Goal: Task Accomplishment & Management: Manage account settings

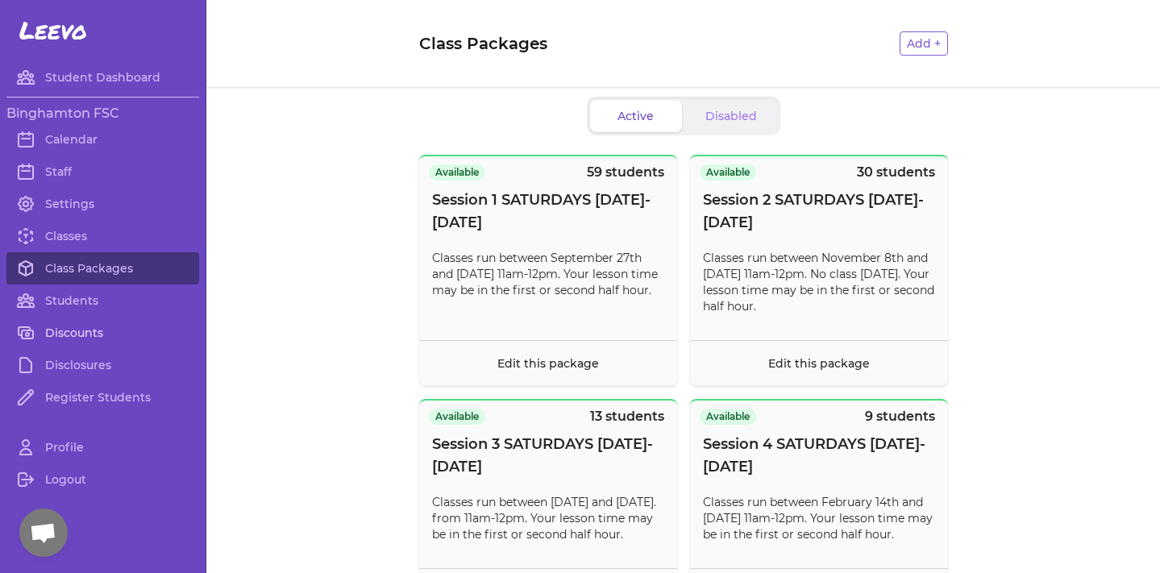
click at [85, 341] on link "Discounts" at bounding box center [102, 333] width 193 height 32
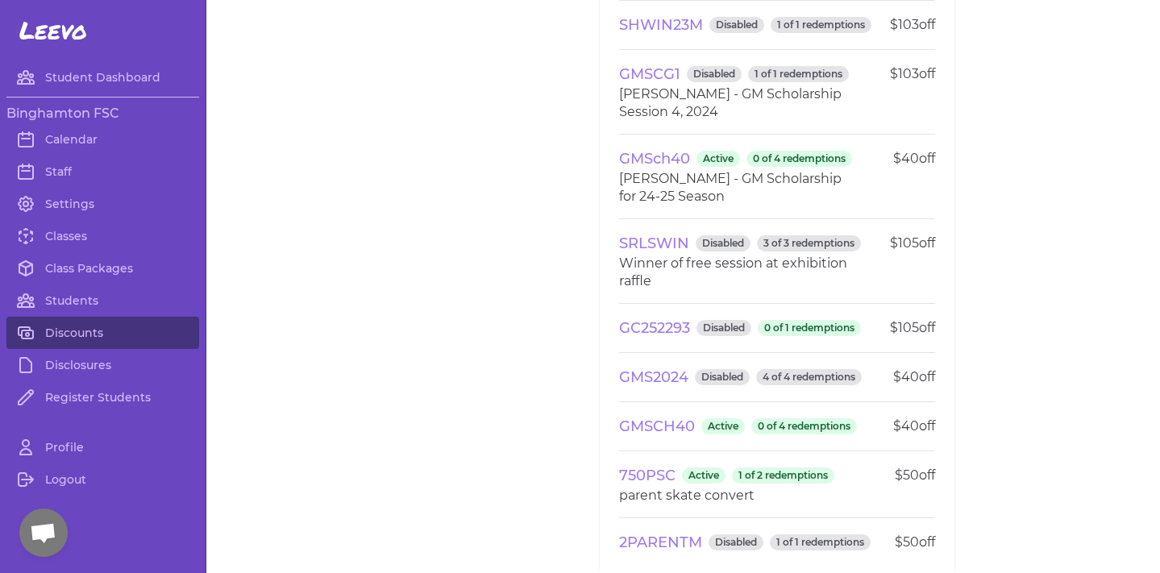
scroll to position [4692, 0]
click at [80, 394] on link "Register Students" at bounding box center [102, 397] width 193 height 32
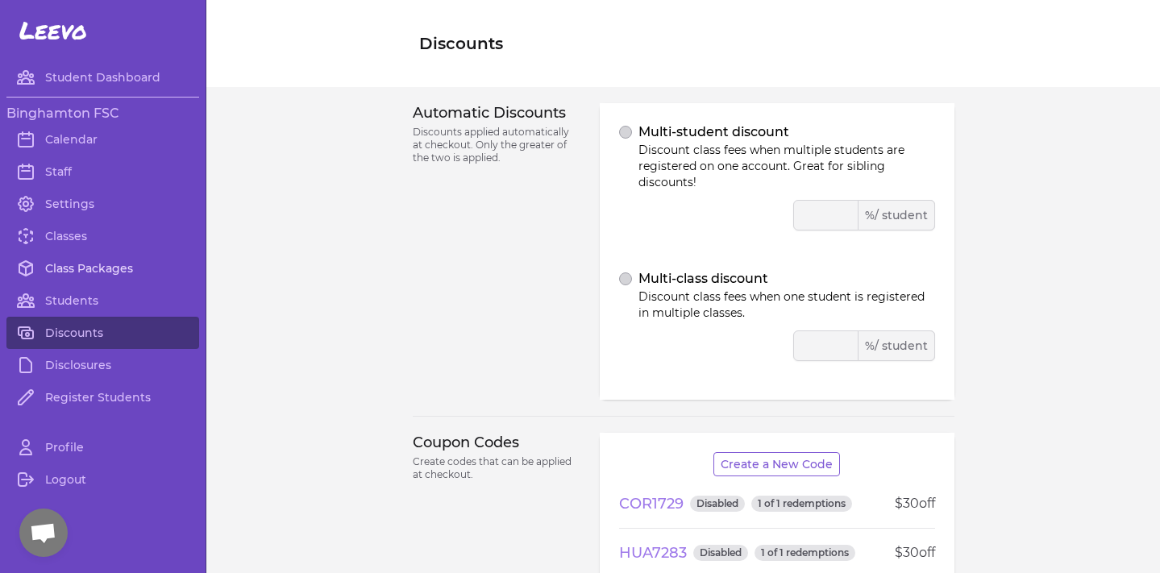
click at [90, 275] on link "Class Packages" at bounding box center [102, 268] width 193 height 32
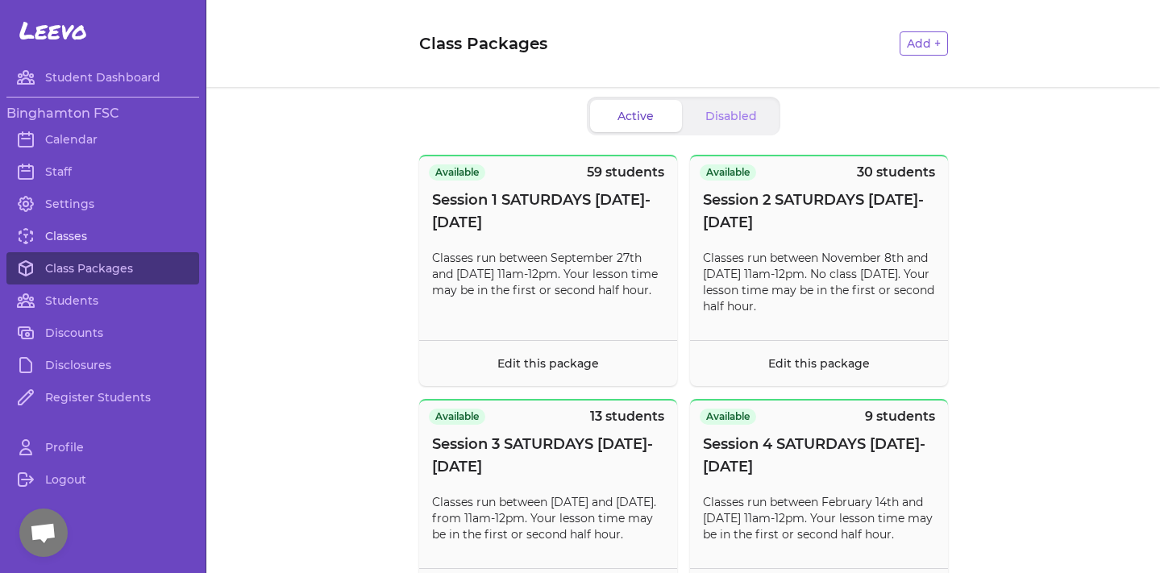
click at [64, 220] on link "Classes" at bounding box center [102, 236] width 193 height 32
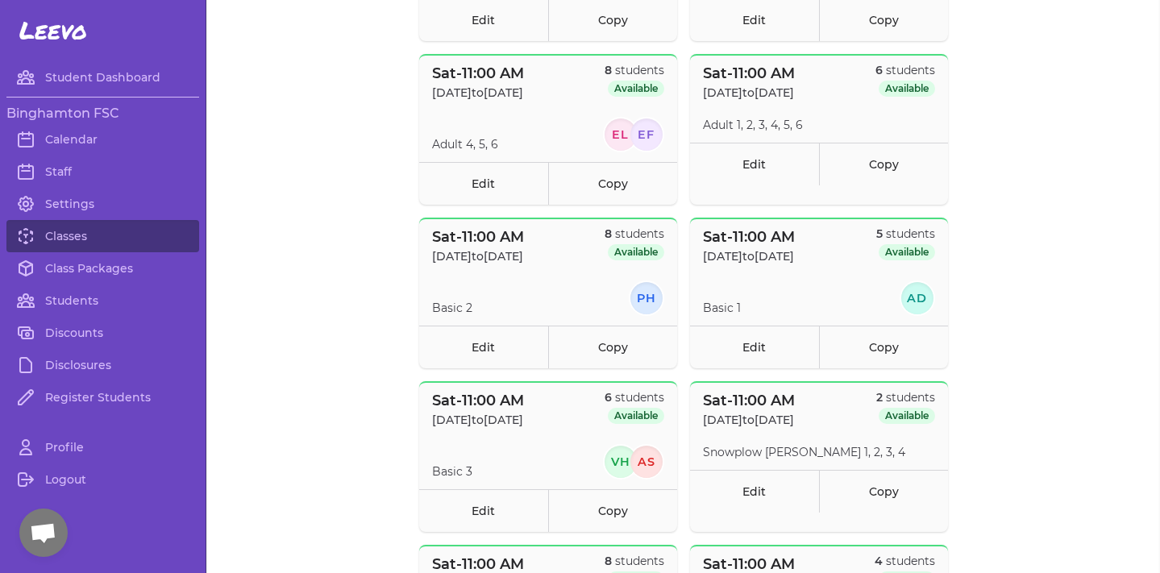
scroll to position [641, 0]
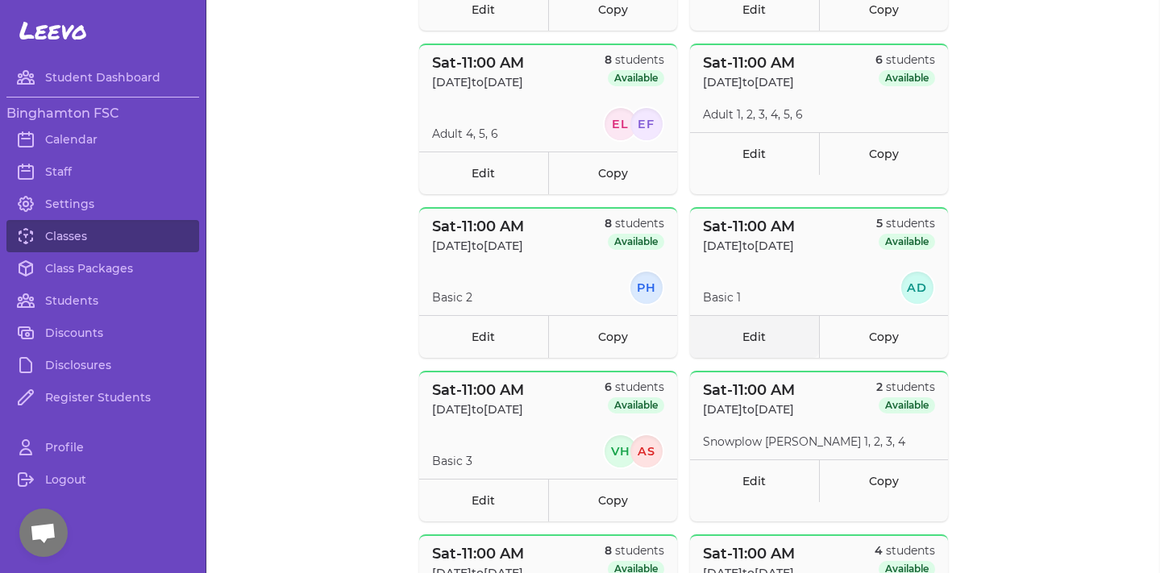
click at [759, 343] on link "Edit" at bounding box center [754, 336] width 129 height 43
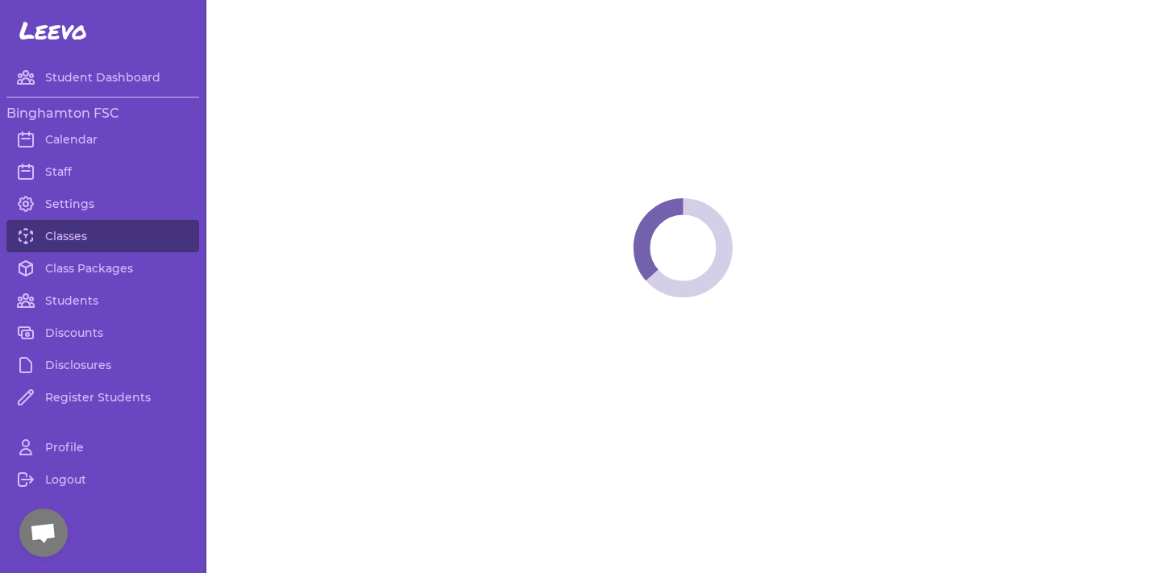
select select "6"
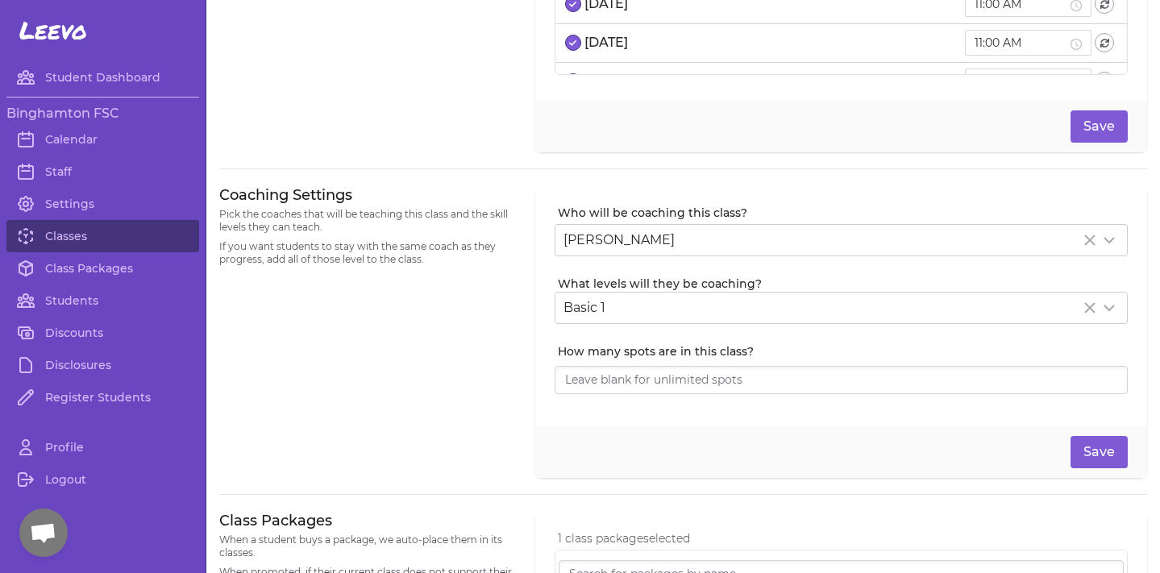
scroll to position [314, 0]
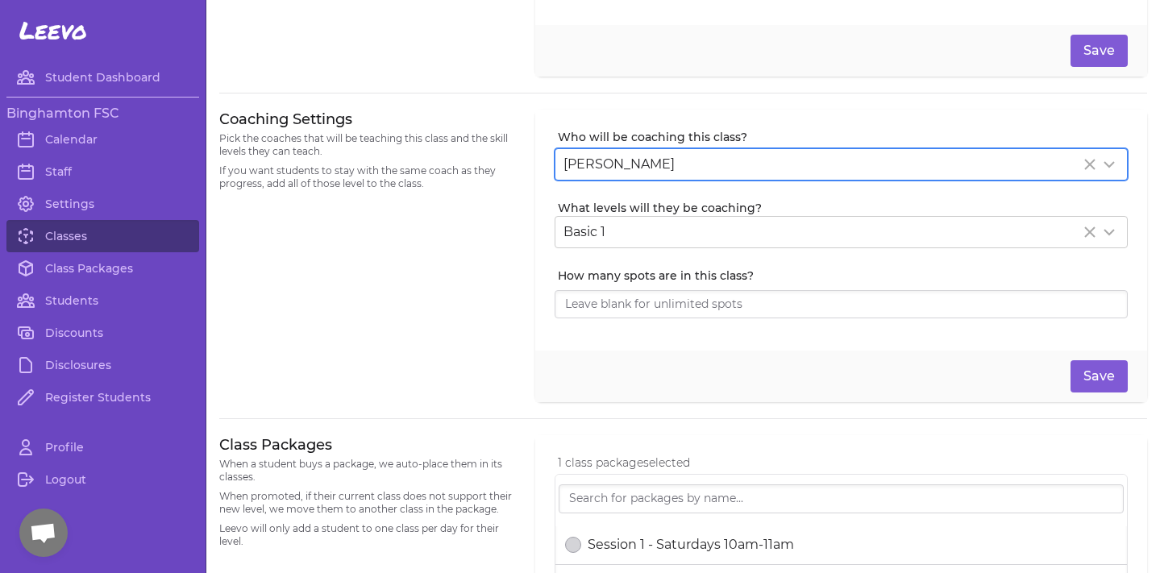
click at [704, 148] on div "[PERSON_NAME]" at bounding box center [840, 164] width 573 height 32
click at [701, 155] on div "[PERSON_NAME]" at bounding box center [821, 164] width 517 height 19
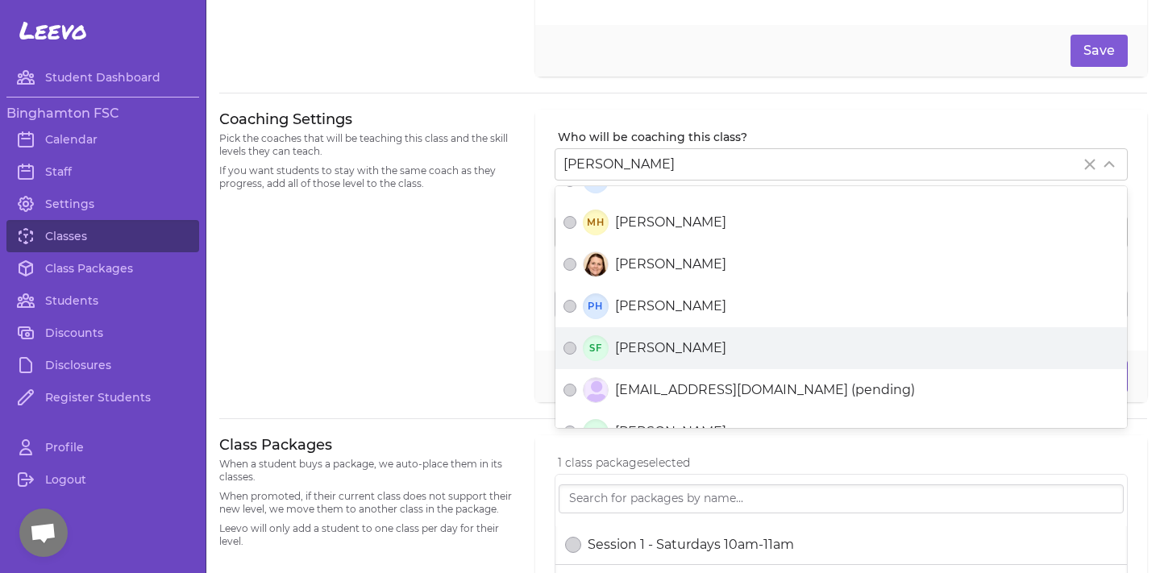
scroll to position [670, 0]
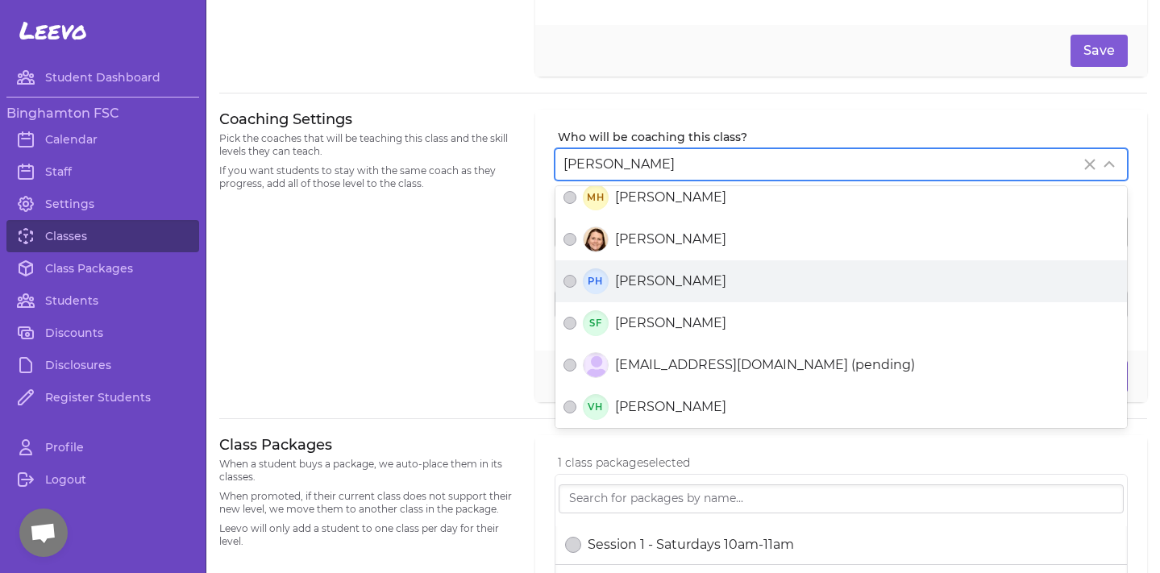
click at [684, 274] on span "[PERSON_NAME]" at bounding box center [670, 281] width 111 height 19
click at [576, 275] on button "PH [PERSON_NAME]" at bounding box center [569, 281] width 13 height 13
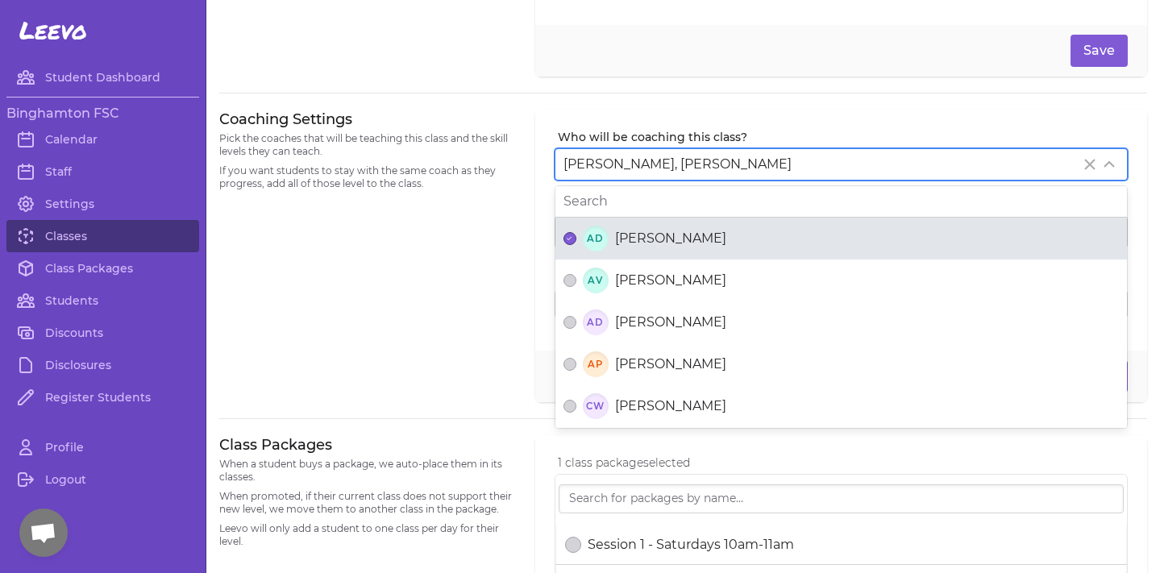
scroll to position [0, 0]
click at [614, 218] on label "AD [PERSON_NAME]" at bounding box center [840, 239] width 571 height 42
click at [576, 232] on button "AD [PERSON_NAME]" at bounding box center [569, 238] width 13 height 13
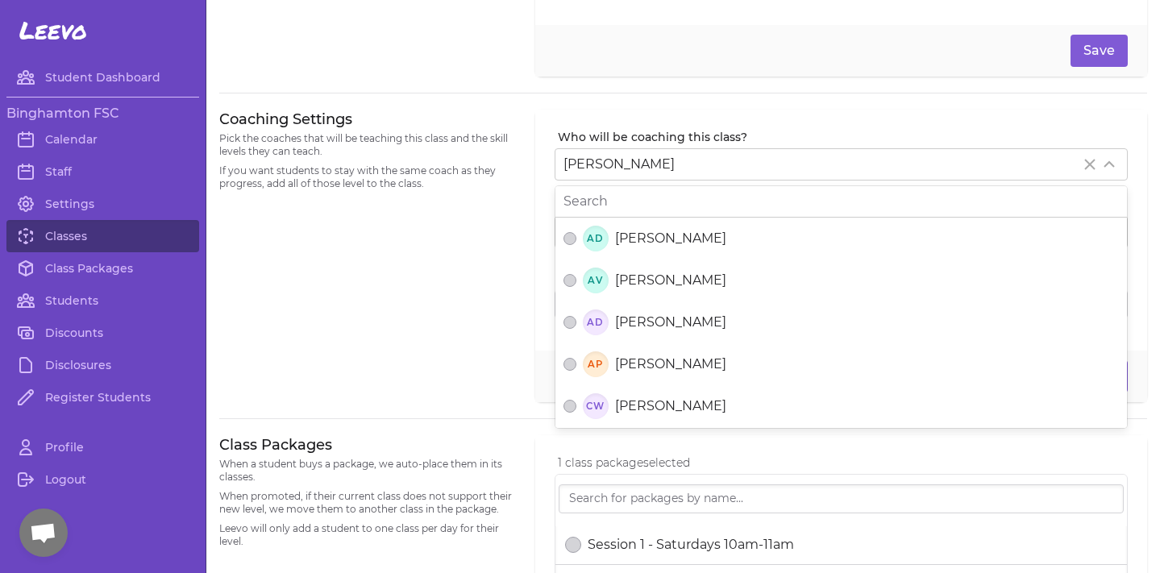
click at [449, 251] on div "Coaching Settings Pick the coaches that will be teaching this class and the ski…" at bounding box center [367, 256] width 297 height 293
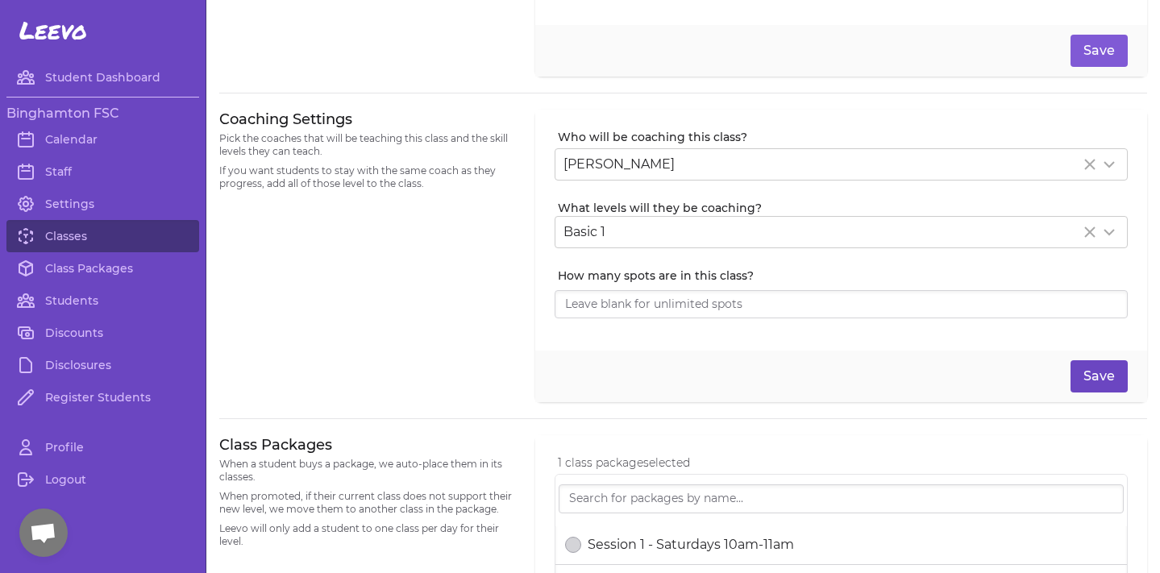
click at [1082, 373] on button "Save" at bounding box center [1098, 376] width 57 height 32
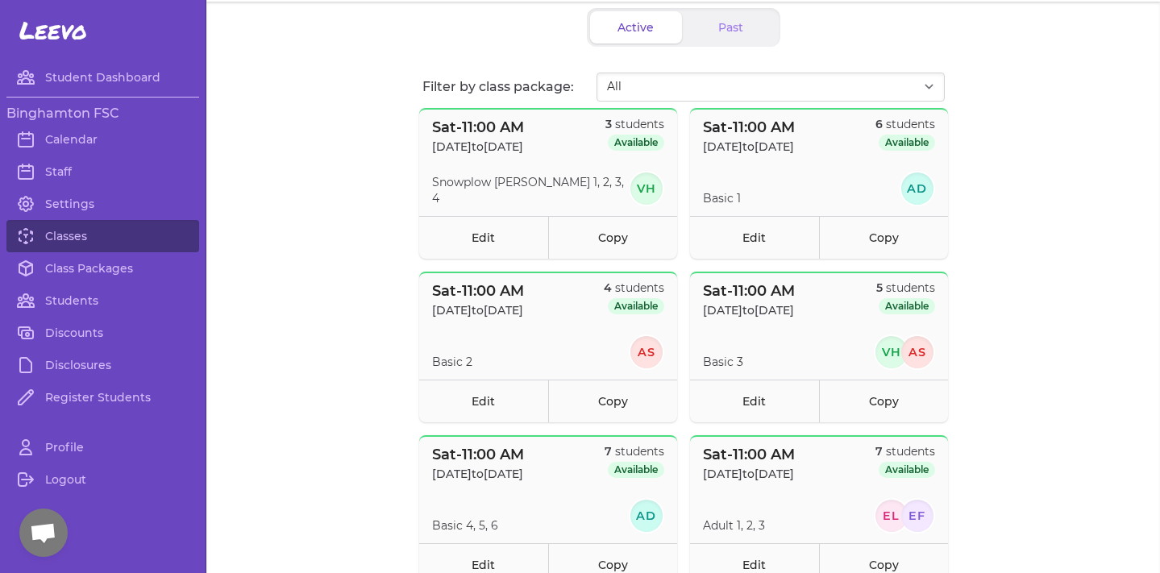
scroll to position [89, 0]
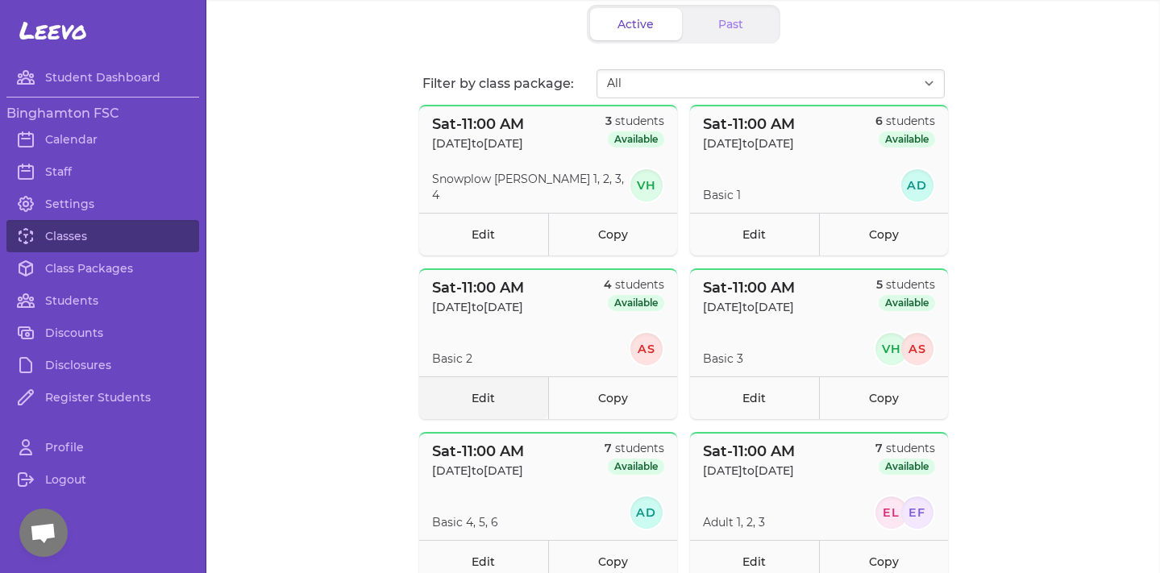
click at [516, 409] on link "Edit" at bounding box center [483, 397] width 129 height 43
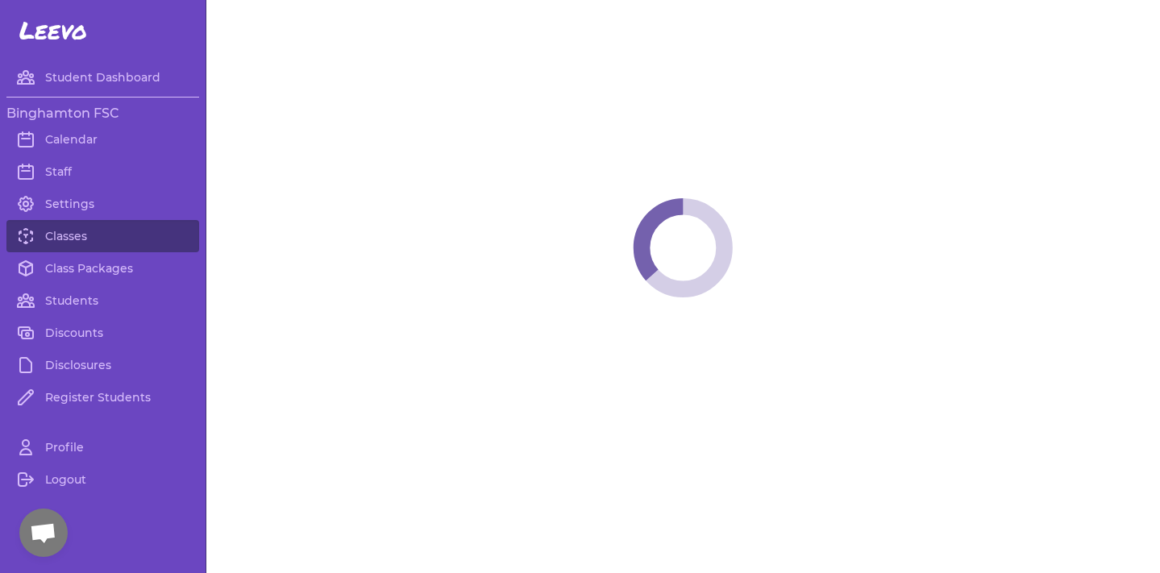
select select "6"
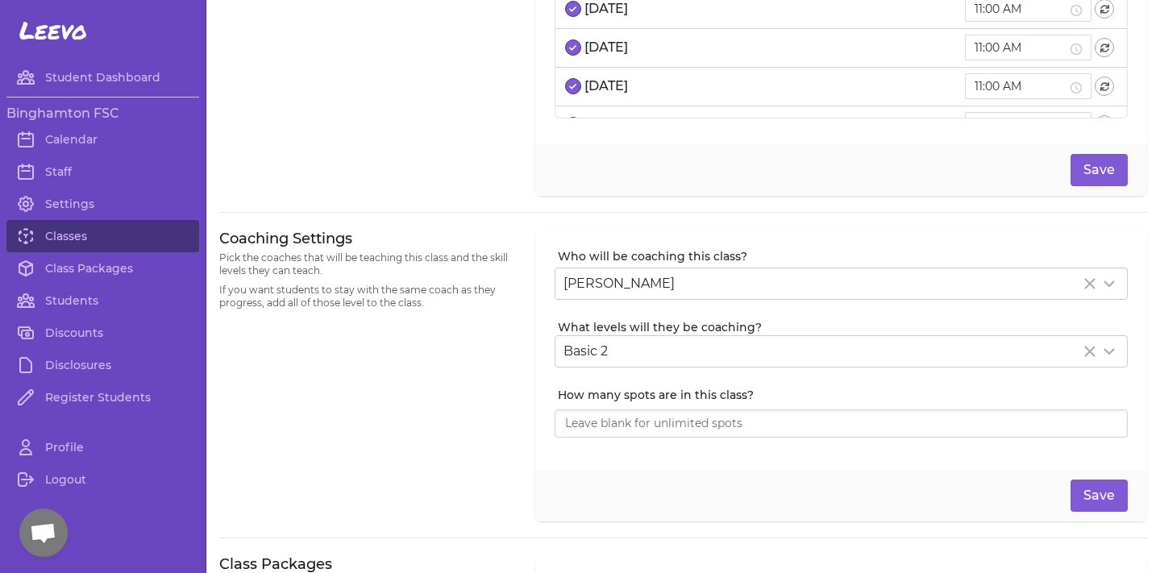
scroll to position [198, 0]
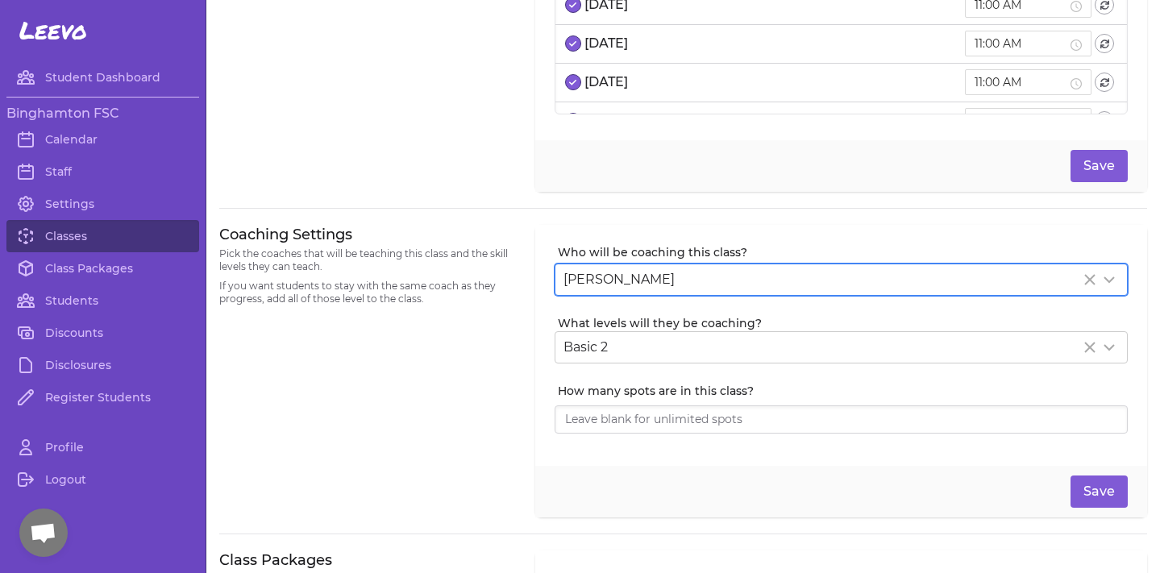
click at [629, 276] on span "[PERSON_NAME]" at bounding box center [618, 279] width 111 height 15
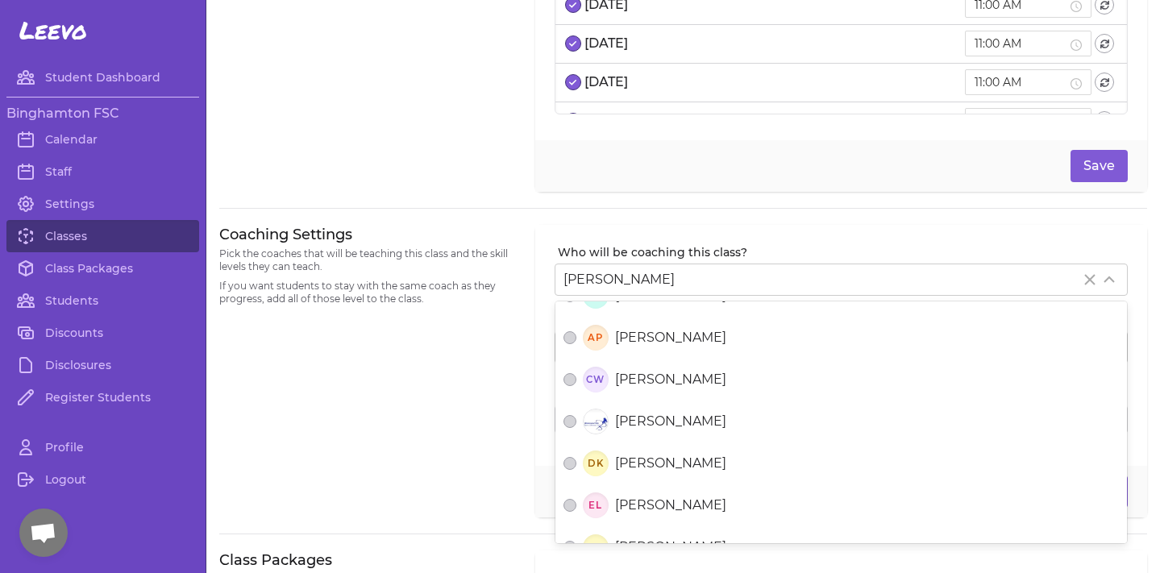
scroll to position [185, 0]
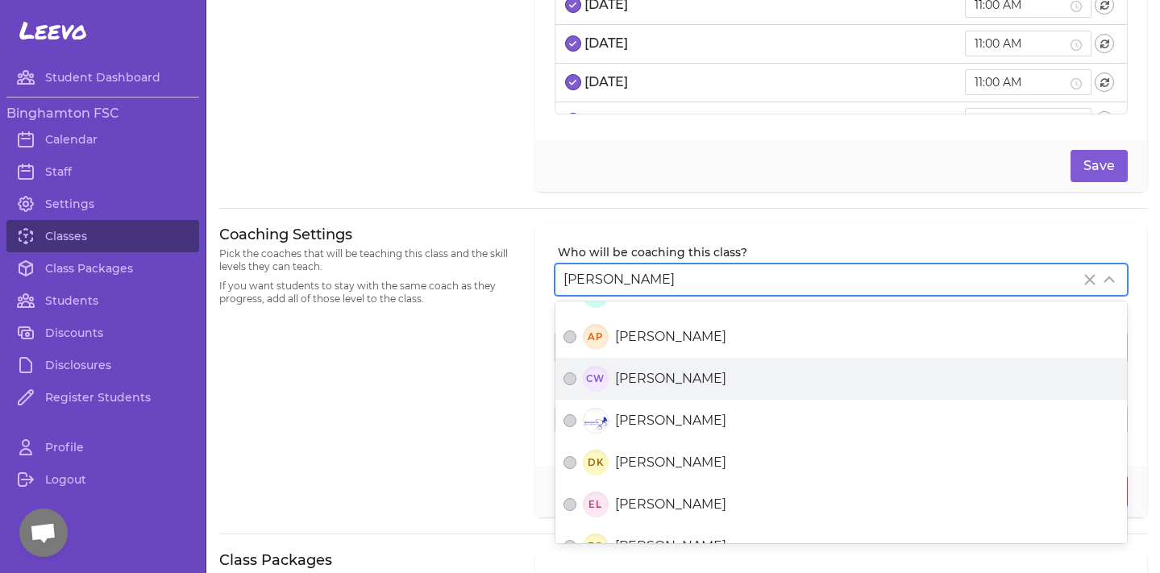
click at [667, 374] on span "[PERSON_NAME]" at bounding box center [670, 378] width 111 height 19
click at [576, 374] on button "CW [PERSON_NAME]" at bounding box center [569, 378] width 13 height 13
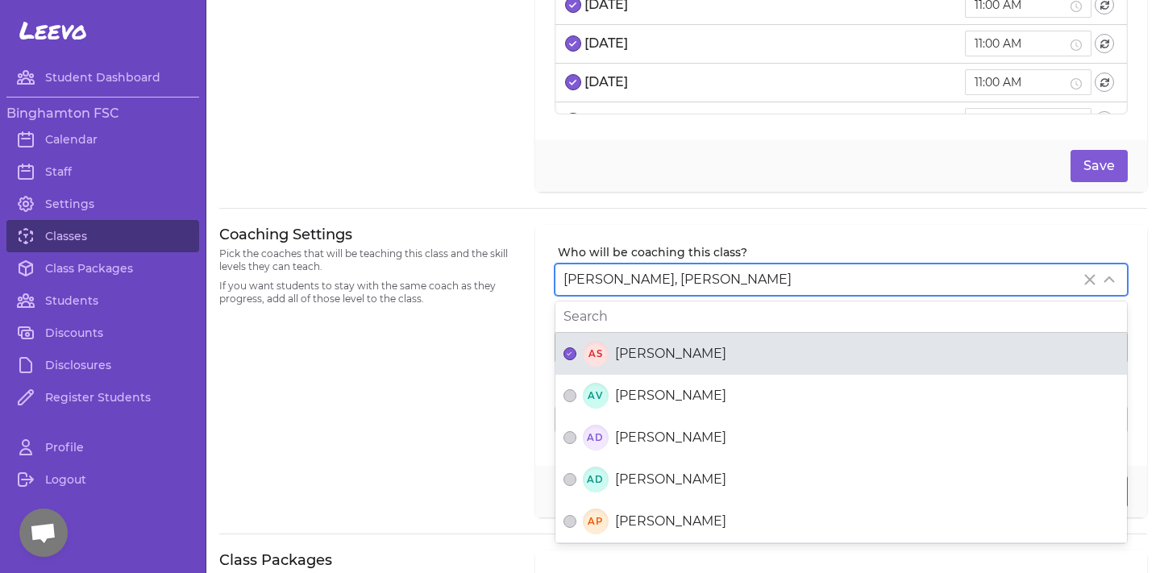
scroll to position [0, 0]
click at [610, 363] on div "AS [PERSON_NAME]" at bounding box center [840, 354] width 555 height 26
click at [576, 360] on button "AS [PERSON_NAME]" at bounding box center [569, 353] width 13 height 13
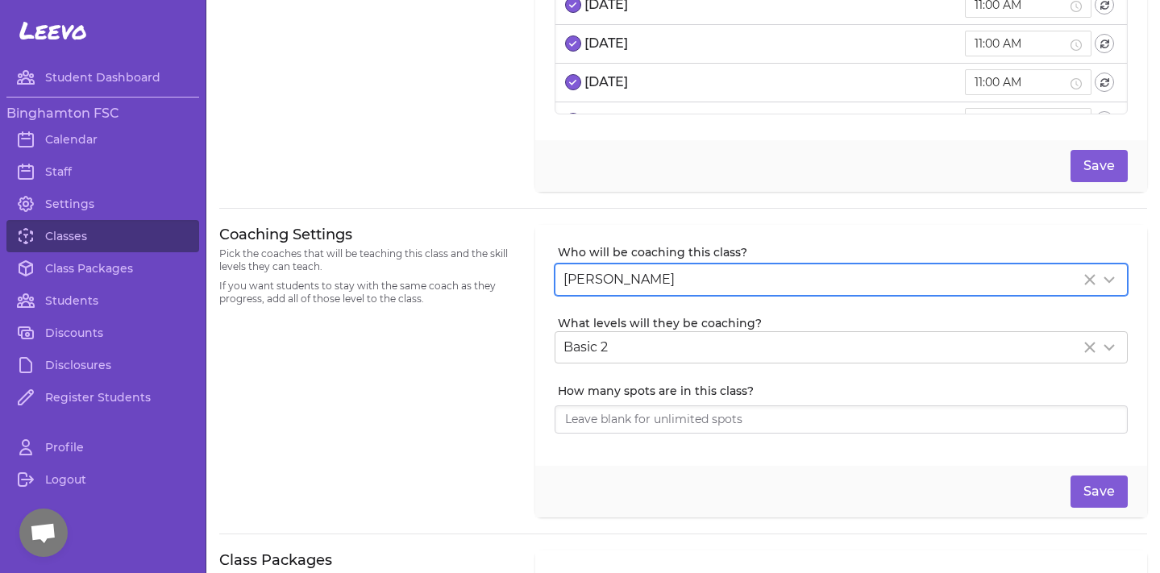
click at [494, 404] on div "Coaching Settings Pick the coaches that will be teaching this class and the ski…" at bounding box center [367, 371] width 297 height 293
click at [1094, 490] on button "Save" at bounding box center [1098, 492] width 57 height 32
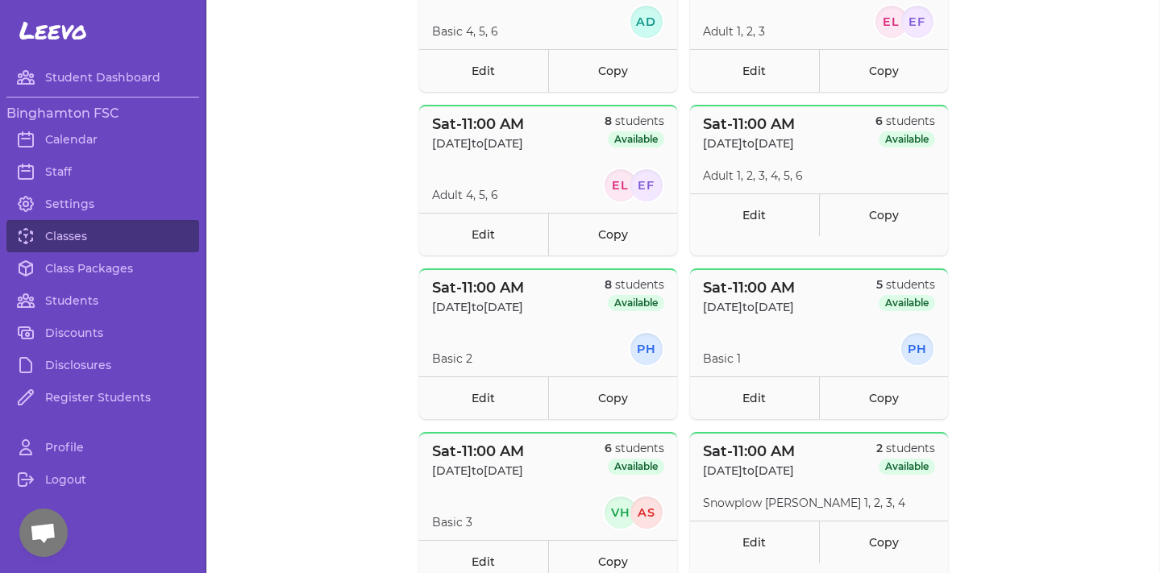
scroll to position [580, 0]
click at [496, 407] on link "Edit" at bounding box center [483, 397] width 129 height 43
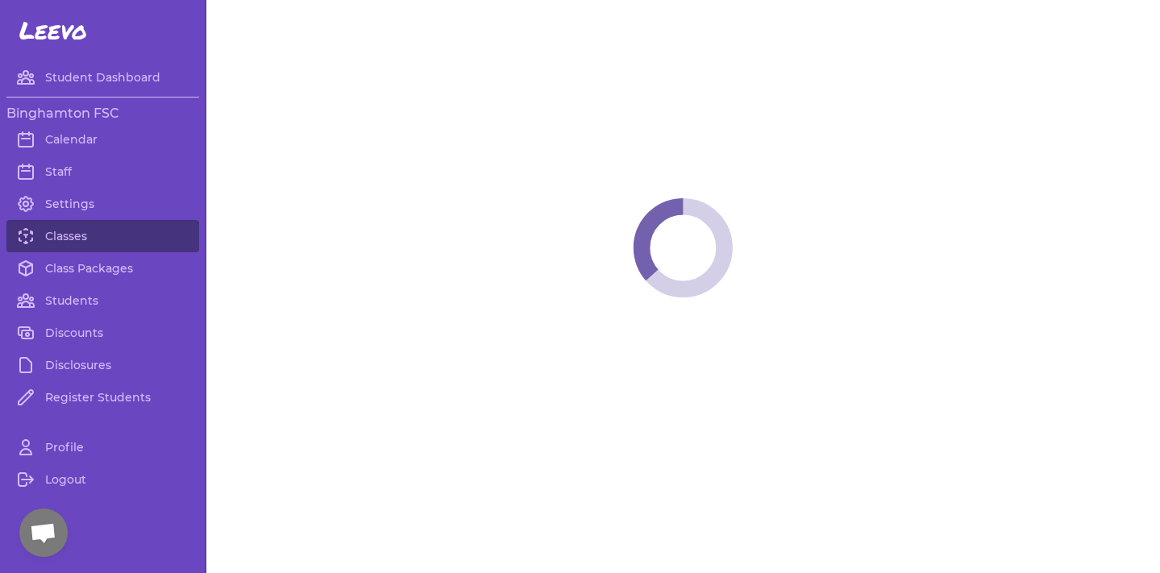
select select "6"
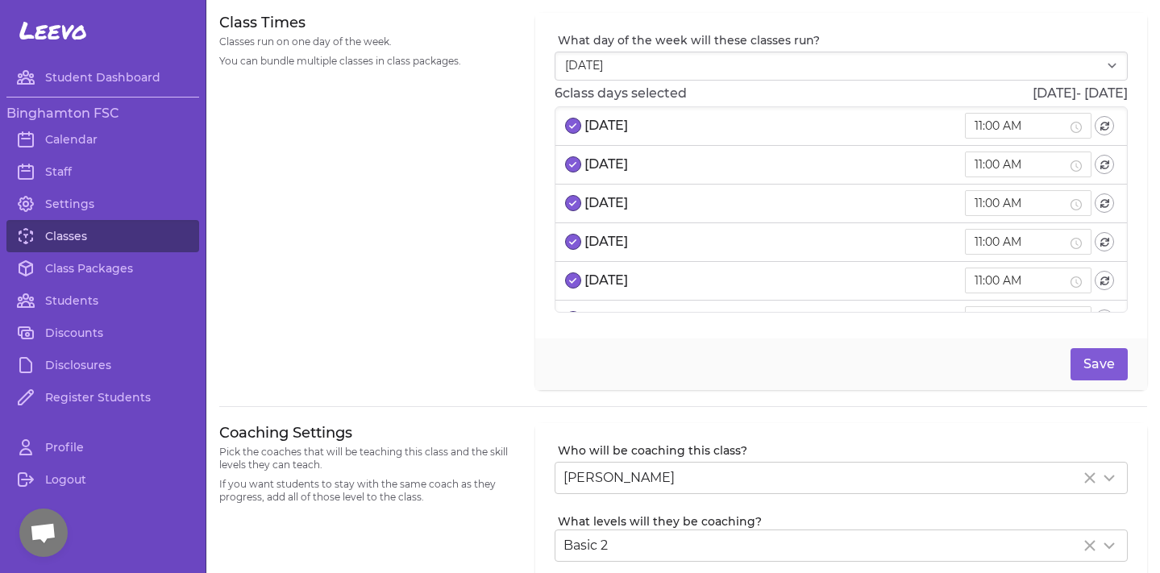
click at [109, 235] on link "Classes" at bounding box center [102, 236] width 193 height 32
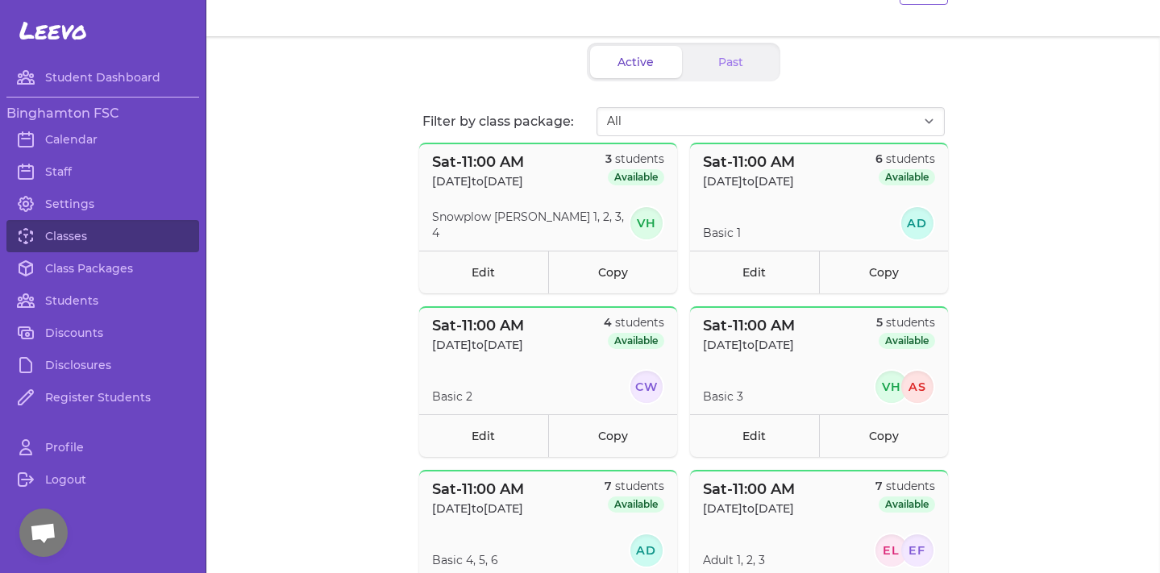
scroll to position [98, 0]
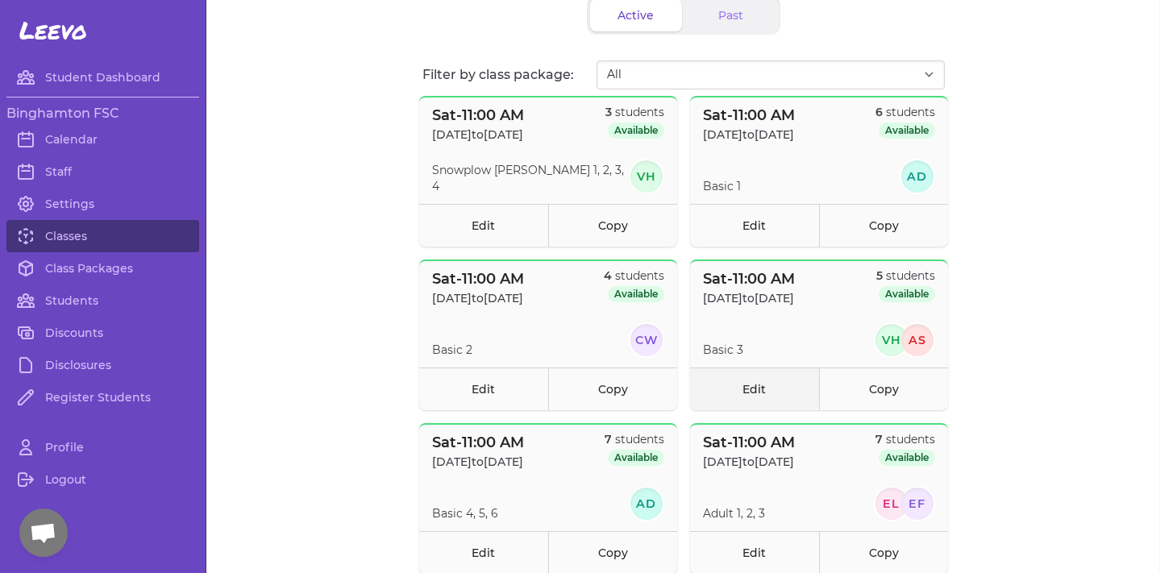
click at [772, 380] on link "Edit" at bounding box center [754, 389] width 129 height 43
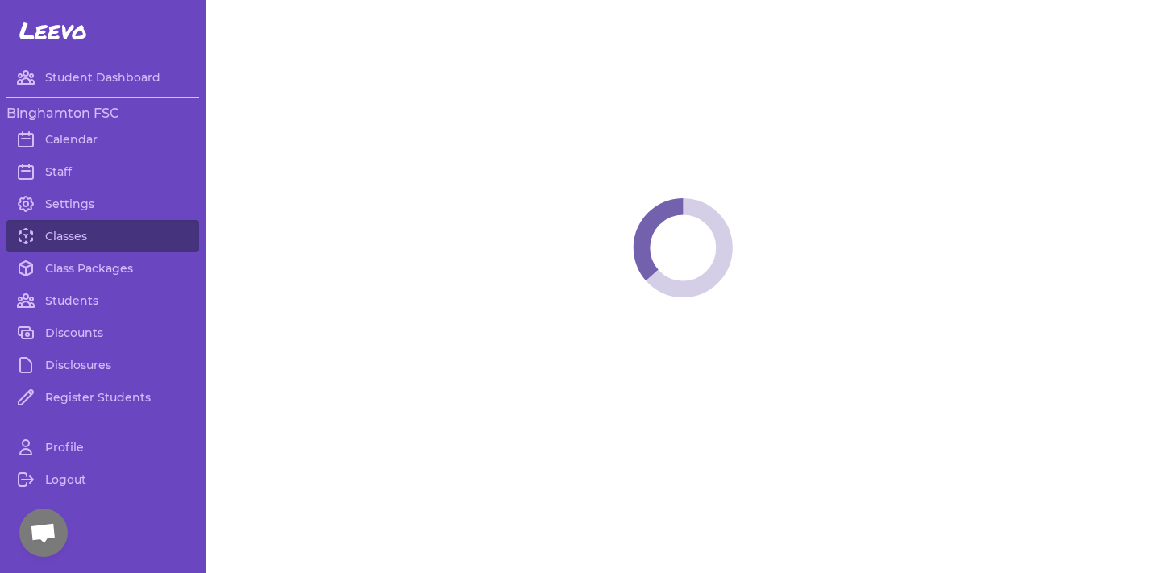
select select "6"
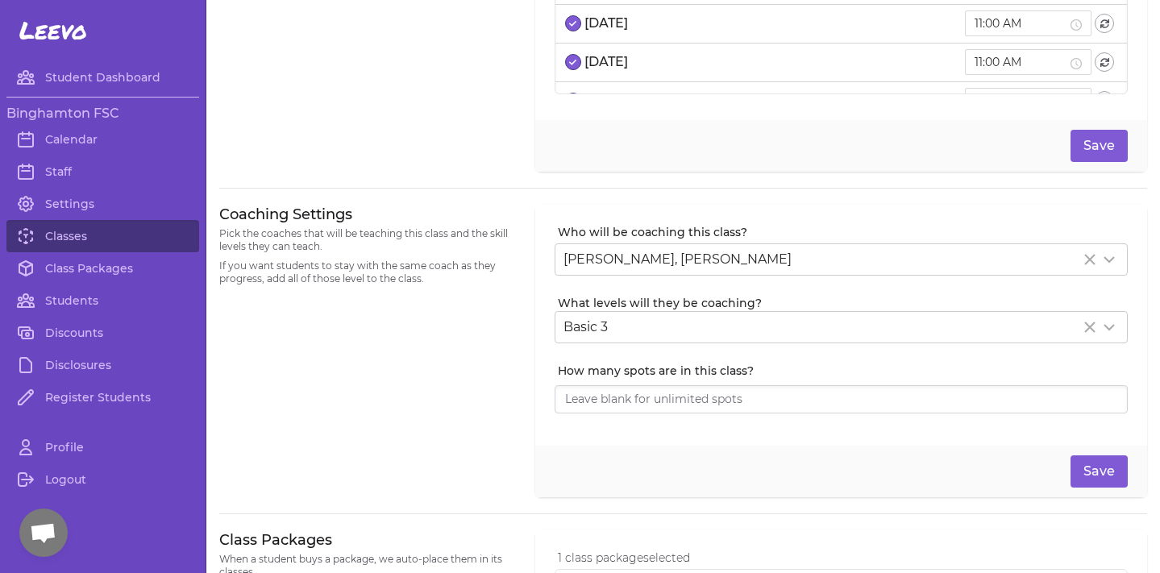
scroll to position [176, 0]
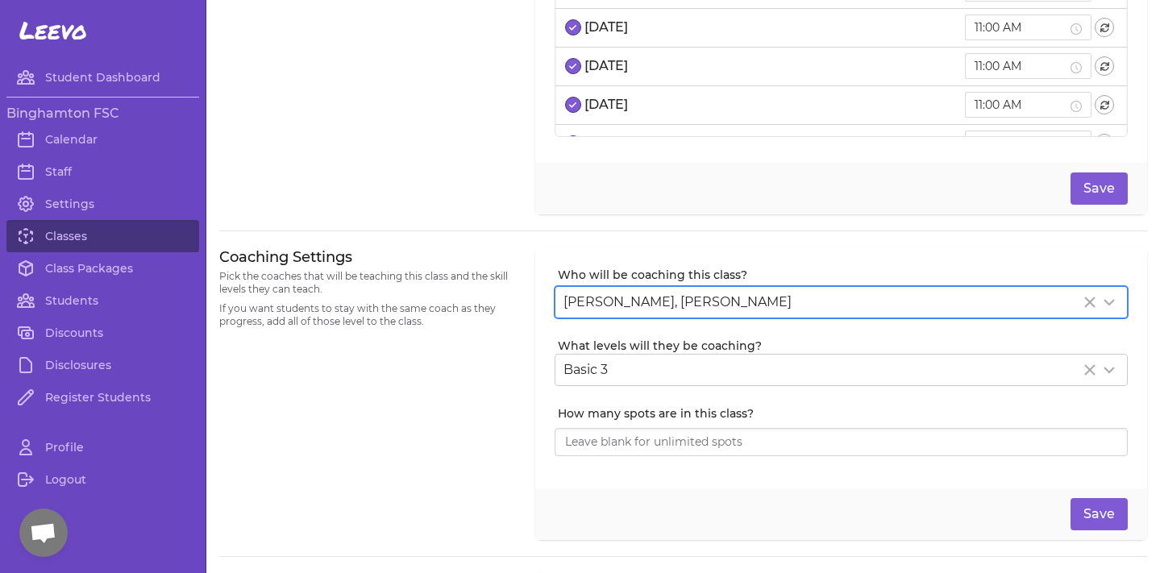
click at [813, 293] on div "[PERSON_NAME], [PERSON_NAME]" at bounding box center [821, 302] width 517 height 19
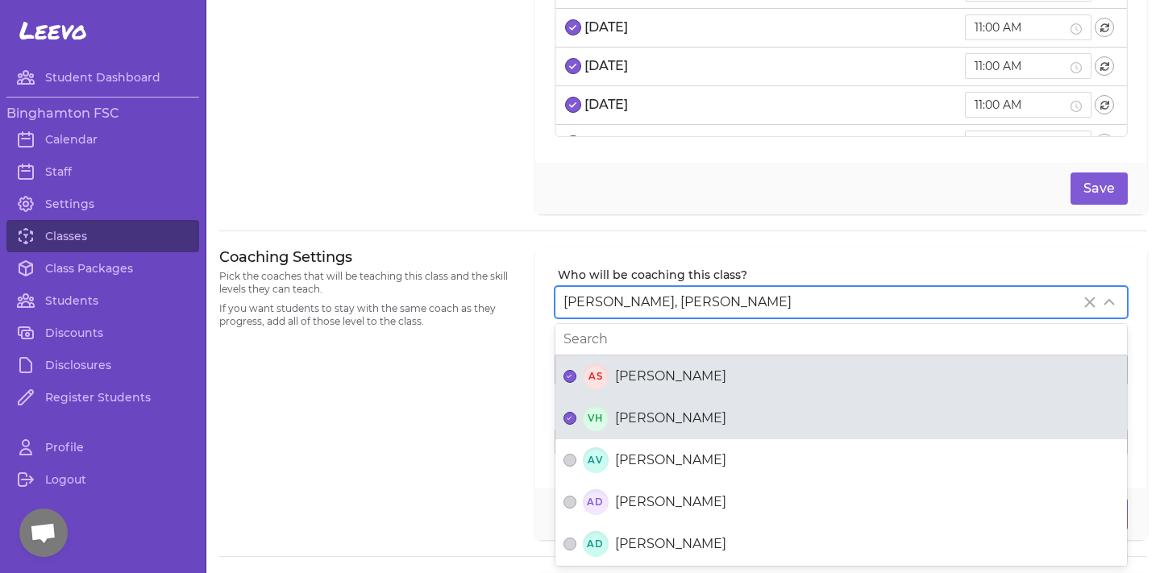
click at [657, 377] on span "[PERSON_NAME]" at bounding box center [670, 376] width 111 height 19
click at [576, 377] on button "AS [PERSON_NAME]" at bounding box center [569, 376] width 13 height 13
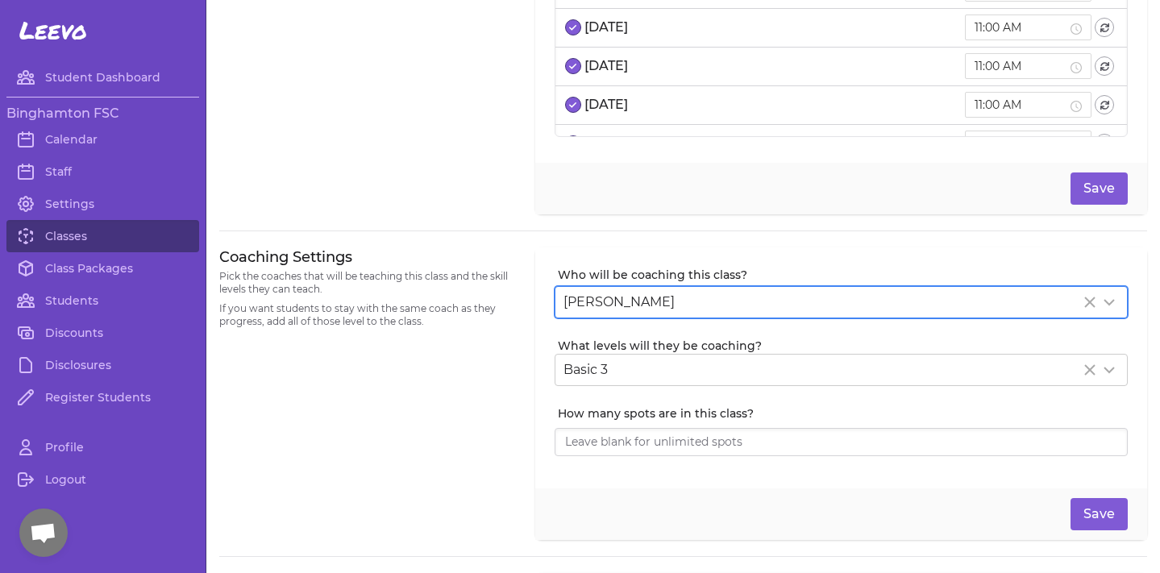
click at [433, 453] on div "Coaching Settings Pick the coaches that will be teaching this class and the ski…" at bounding box center [367, 393] width 297 height 293
click at [1099, 500] on button "Save" at bounding box center [1098, 514] width 57 height 32
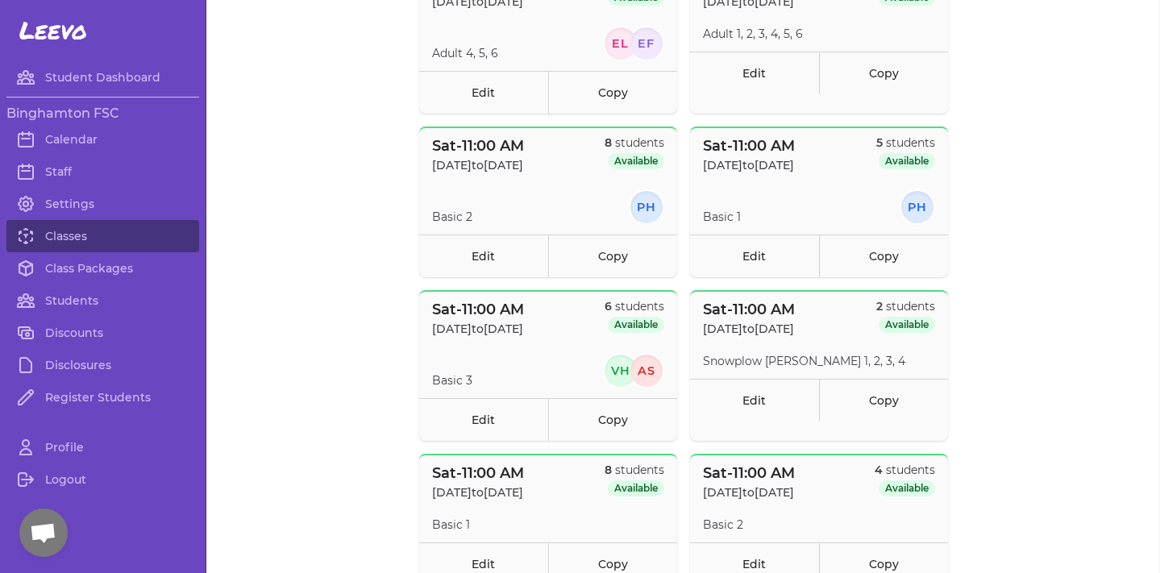
scroll to position [737, 0]
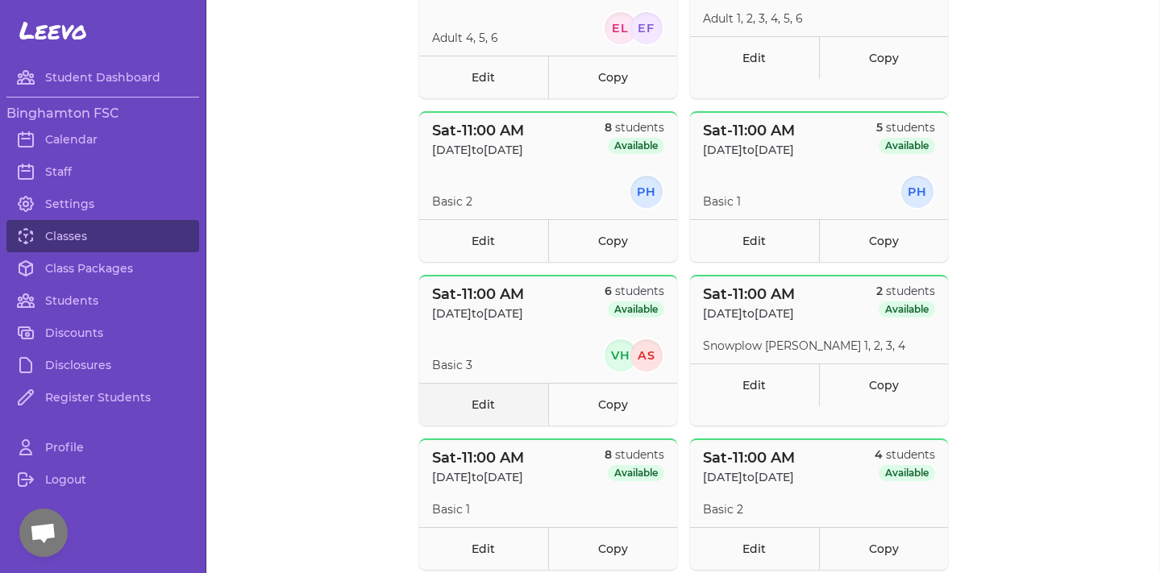
click at [453, 401] on link "Edit" at bounding box center [483, 404] width 129 height 43
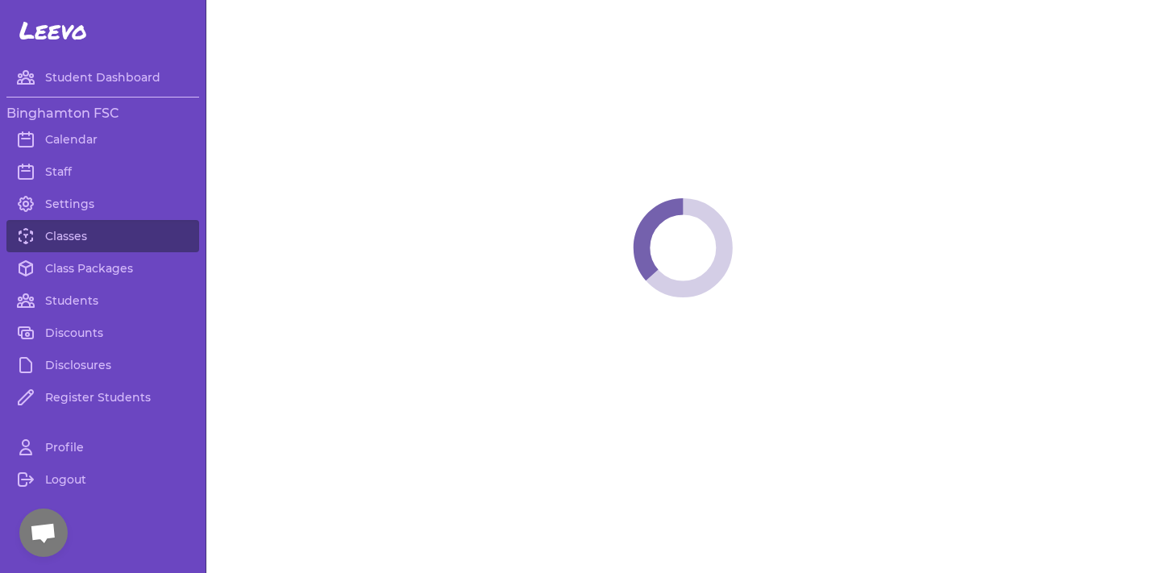
select select "6"
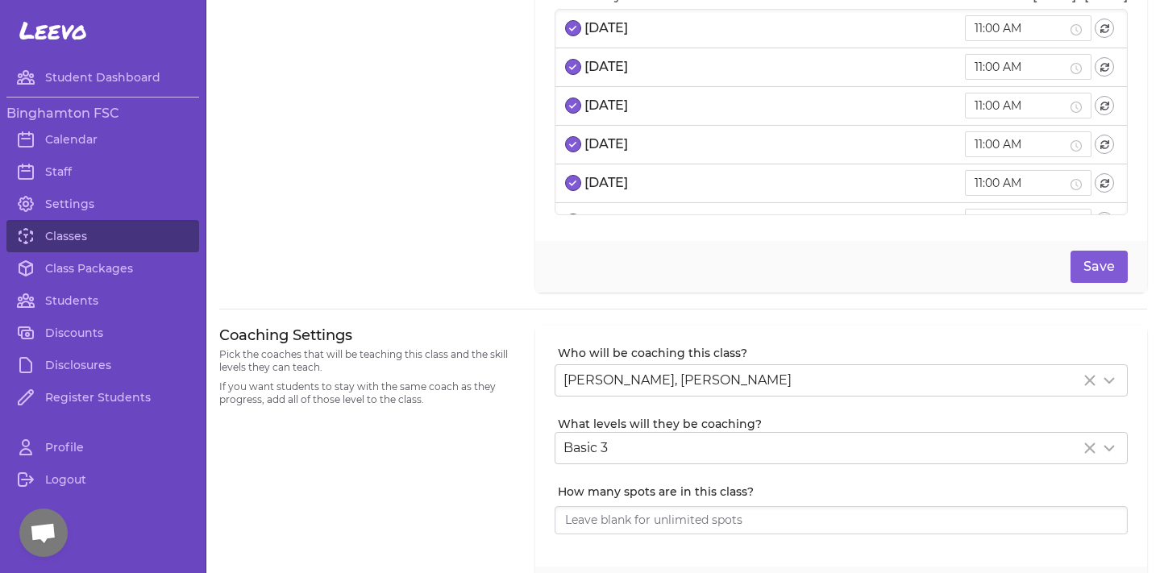
scroll to position [104, 0]
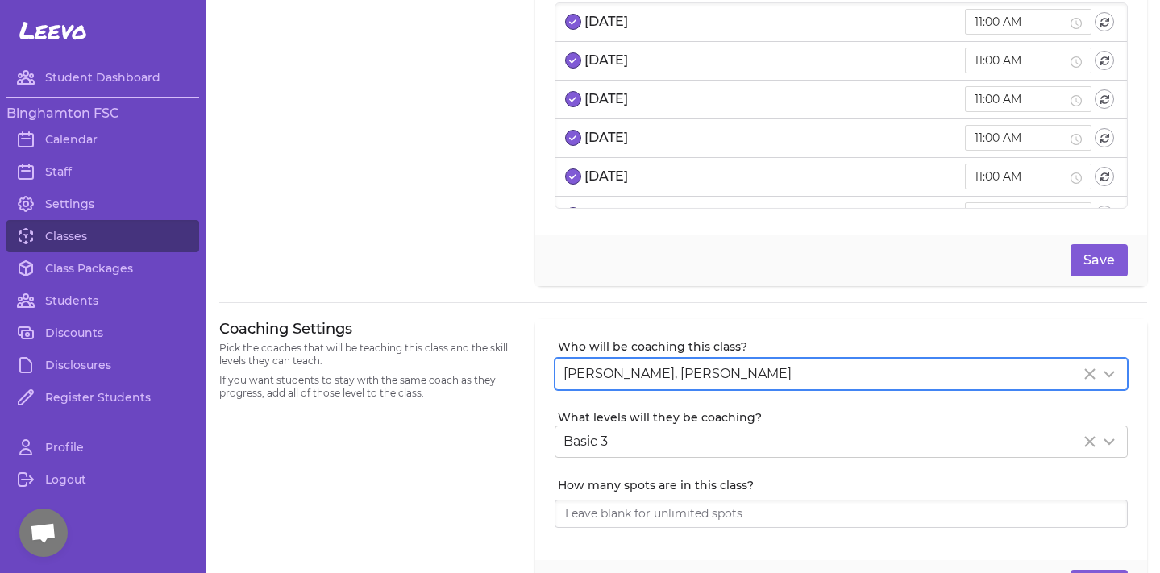
click at [600, 361] on div "[PERSON_NAME], [PERSON_NAME]" at bounding box center [840, 374] width 571 height 31
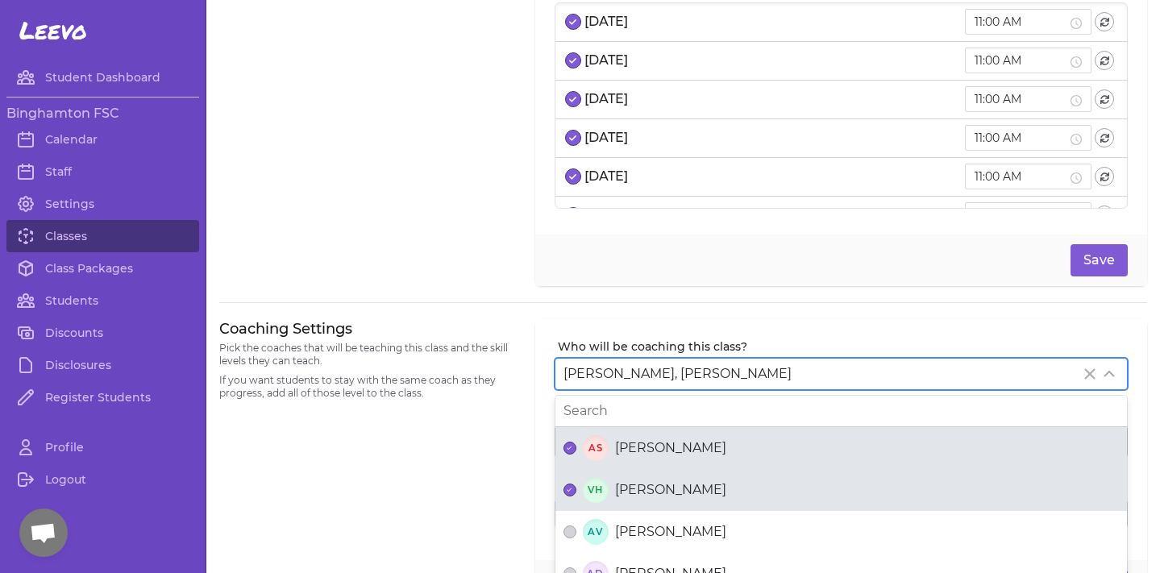
click at [636, 471] on label "VH [PERSON_NAME]" at bounding box center [840, 490] width 571 height 42
click at [576, 484] on button "VH [PERSON_NAME]" at bounding box center [569, 490] width 13 height 13
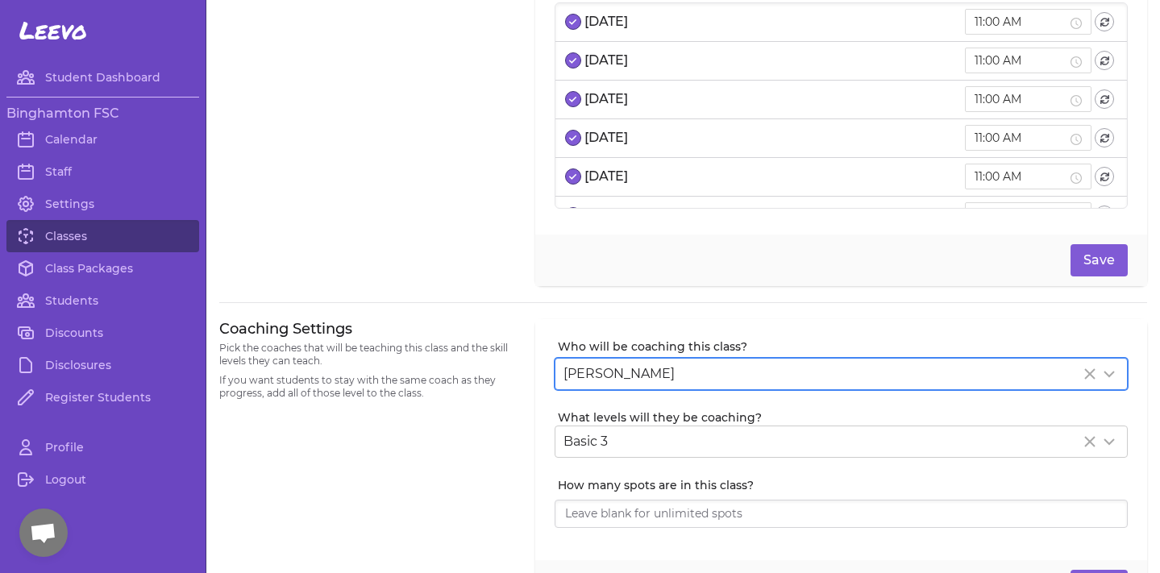
click at [414, 465] on div "Coaching Settings Pick the coaches that will be teaching this class and the ski…" at bounding box center [367, 465] width 297 height 293
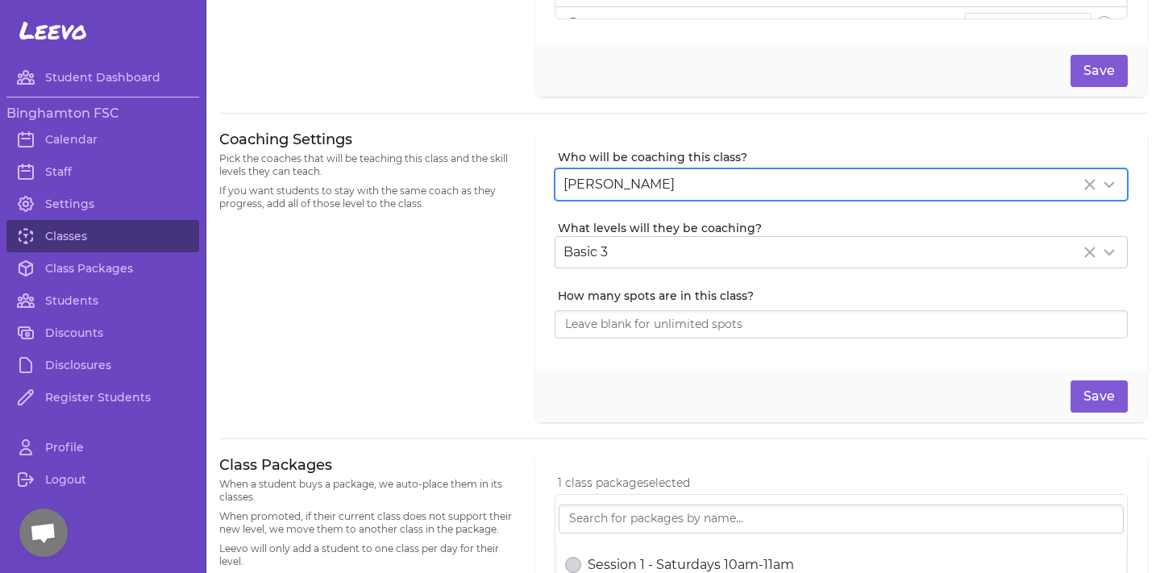
scroll to position [417, 0]
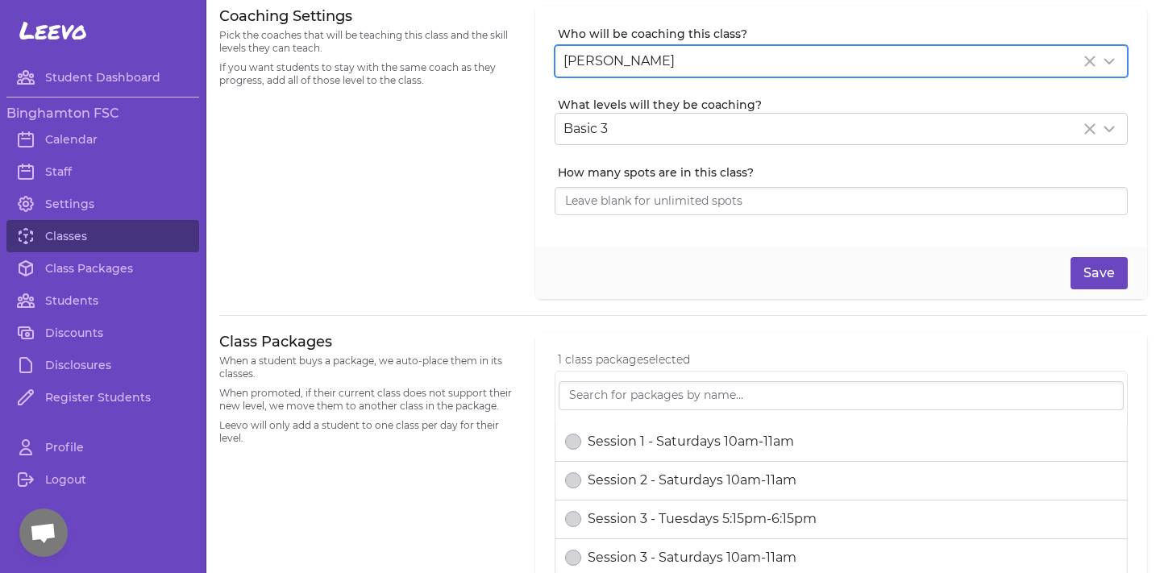
click at [1099, 271] on button "Save" at bounding box center [1098, 273] width 57 height 32
